Goal: Information Seeking & Learning: Get advice/opinions

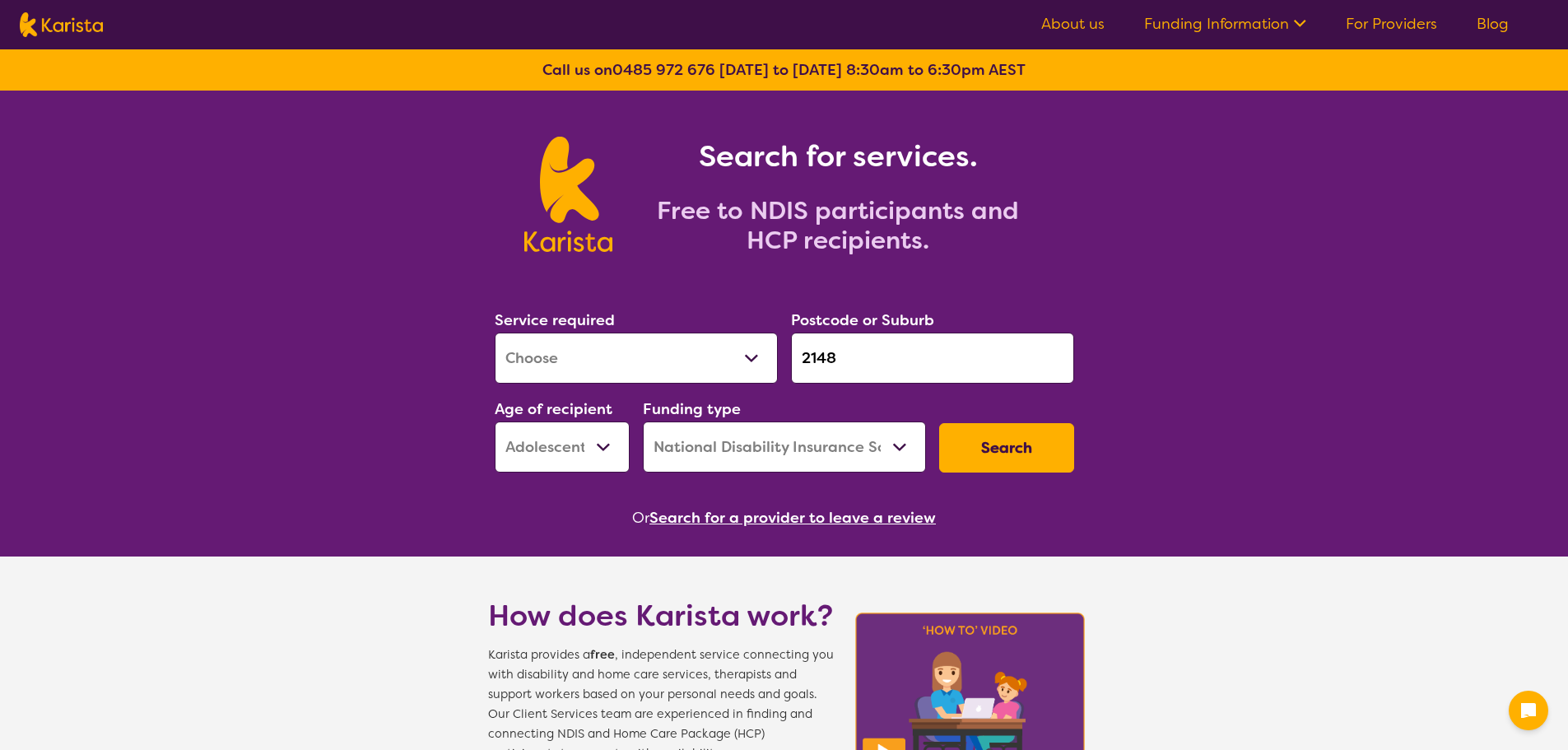
select select "[MEDICAL_DATA]"
select select "AS"
select select "NDIS"
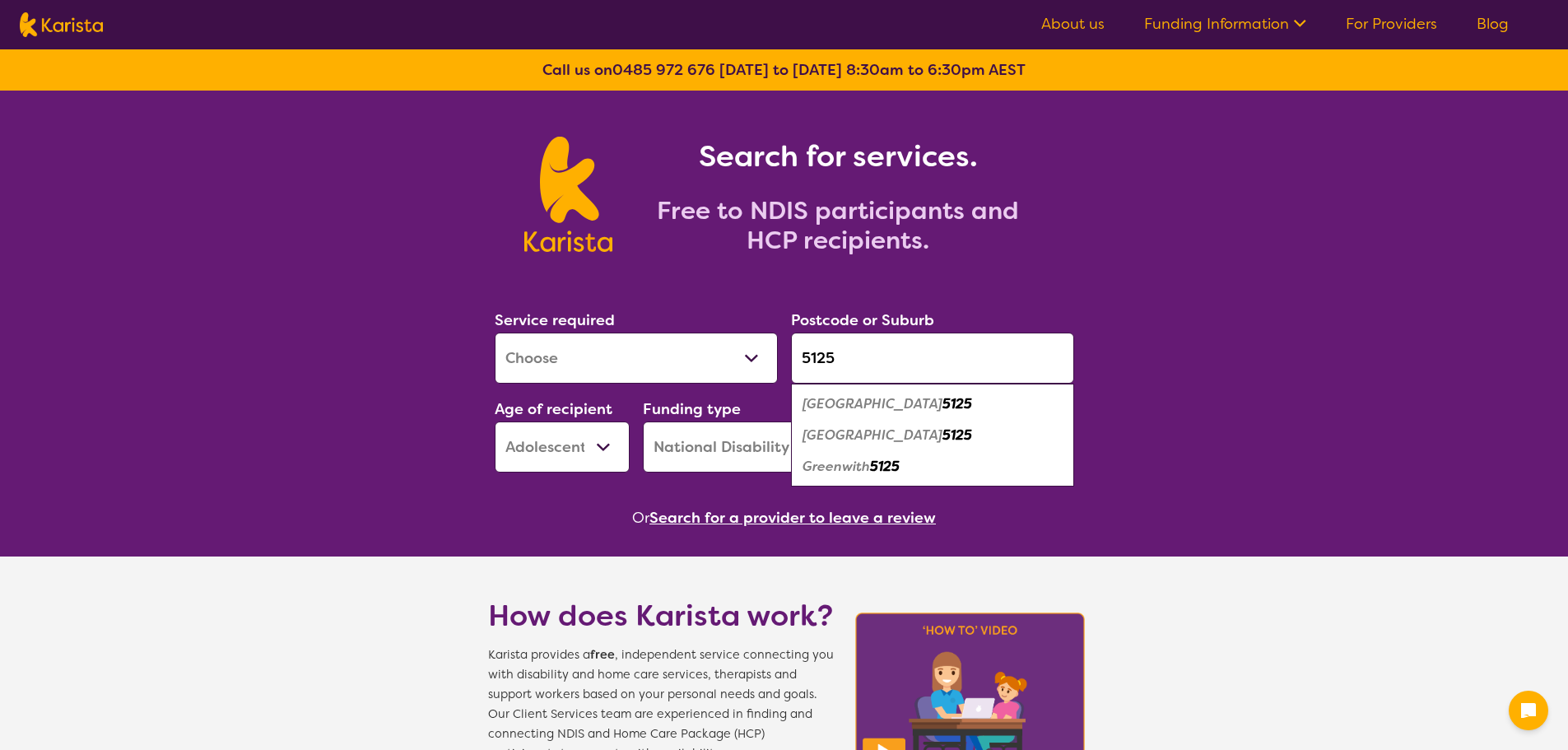
type input "5125"
click at [721, 357] on select "Allied Health Assistant Assessment ([MEDICAL_DATA] or [MEDICAL_DATA]) Behaviour…" at bounding box center [636, 357] width 283 height 51
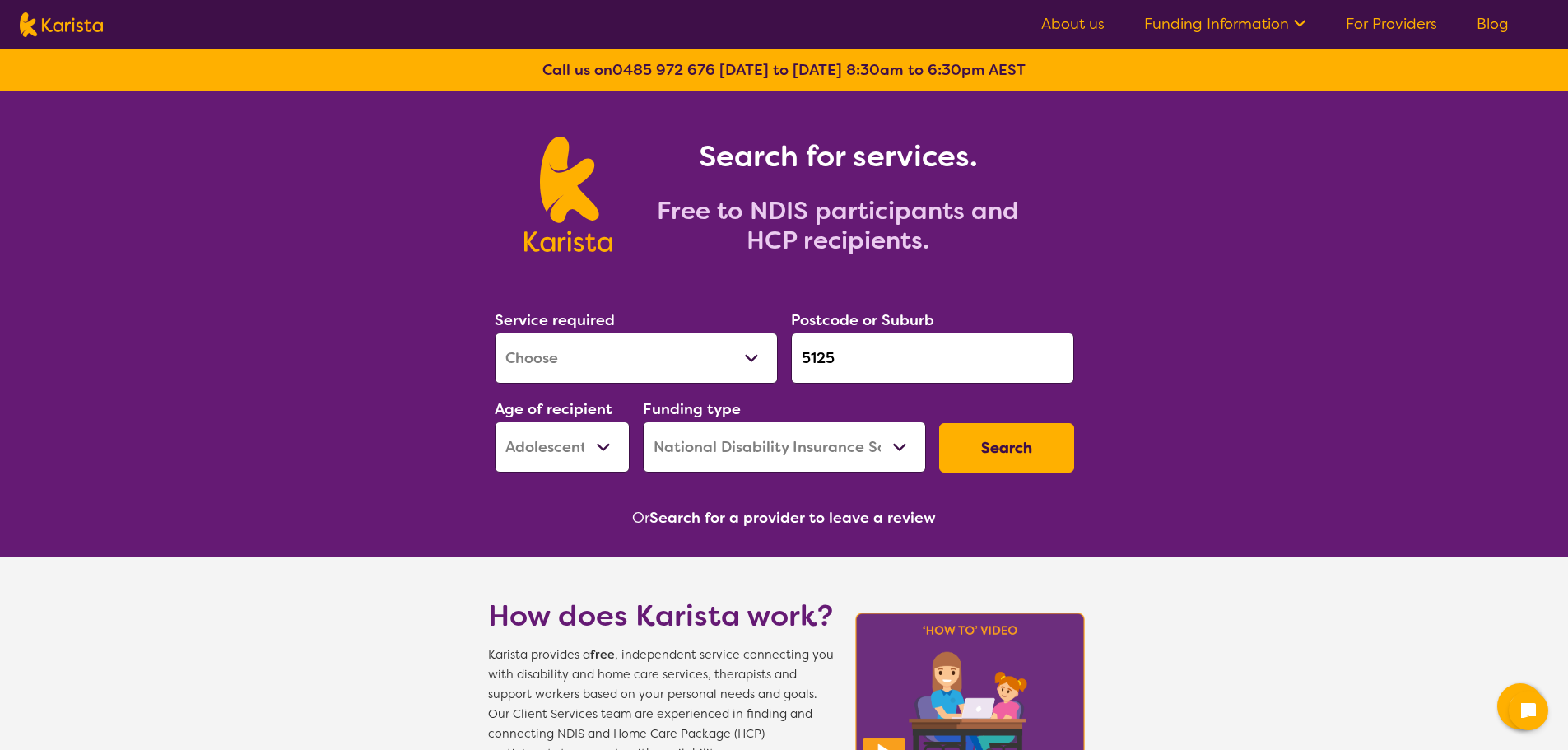
select select "Psychology"
click at [495, 332] on select "Allied Health Assistant Assessment ([MEDICAL_DATA] or [MEDICAL_DATA]) Behaviour…" at bounding box center [636, 357] width 283 height 51
click at [601, 449] on select "Early Childhood - 0 to 9 Child - 10 to 11 Adolescent - 12 to 17 Adult - 18 to 6…" at bounding box center [562, 446] width 135 height 51
select select "CH"
click at [495, 421] on select "Early Childhood - 0 to 9 Child - 10 to 11 Adolescent - 12 to 17 Adult - 18 to 6…" at bounding box center [562, 446] width 135 height 51
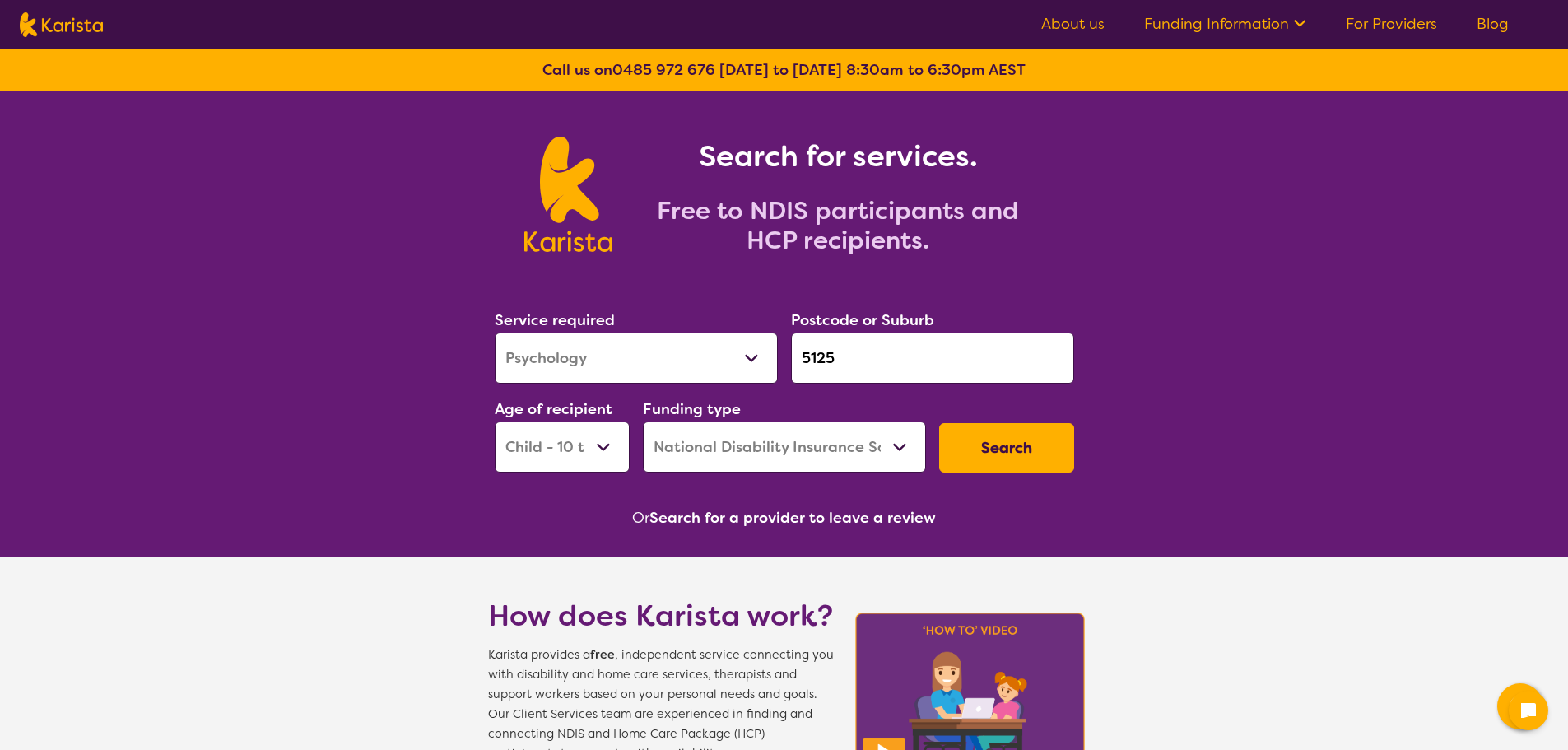
click at [983, 451] on button "Search" at bounding box center [1006, 447] width 135 height 49
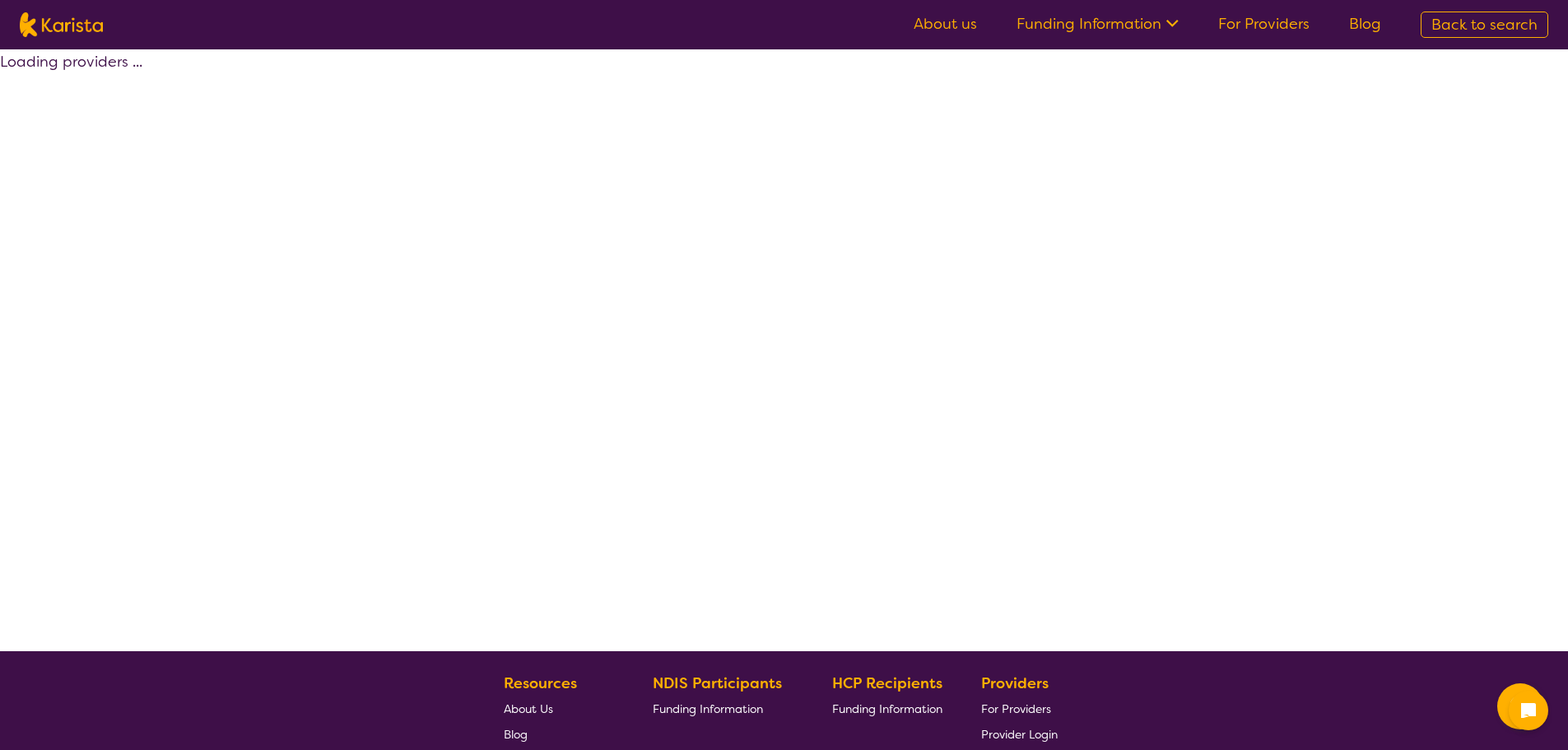
select select "by_score"
